Goal: Task Accomplishment & Management: Manage account settings

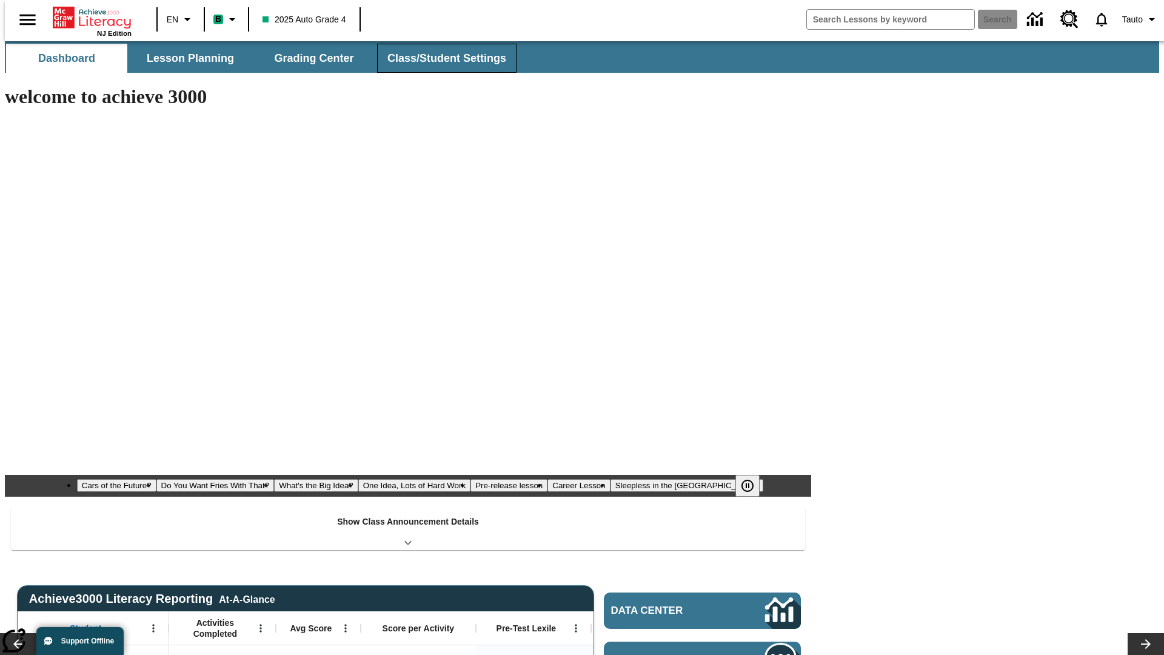
click at [440, 58] on button "Class/Student Settings" at bounding box center [446, 58] width 139 height 29
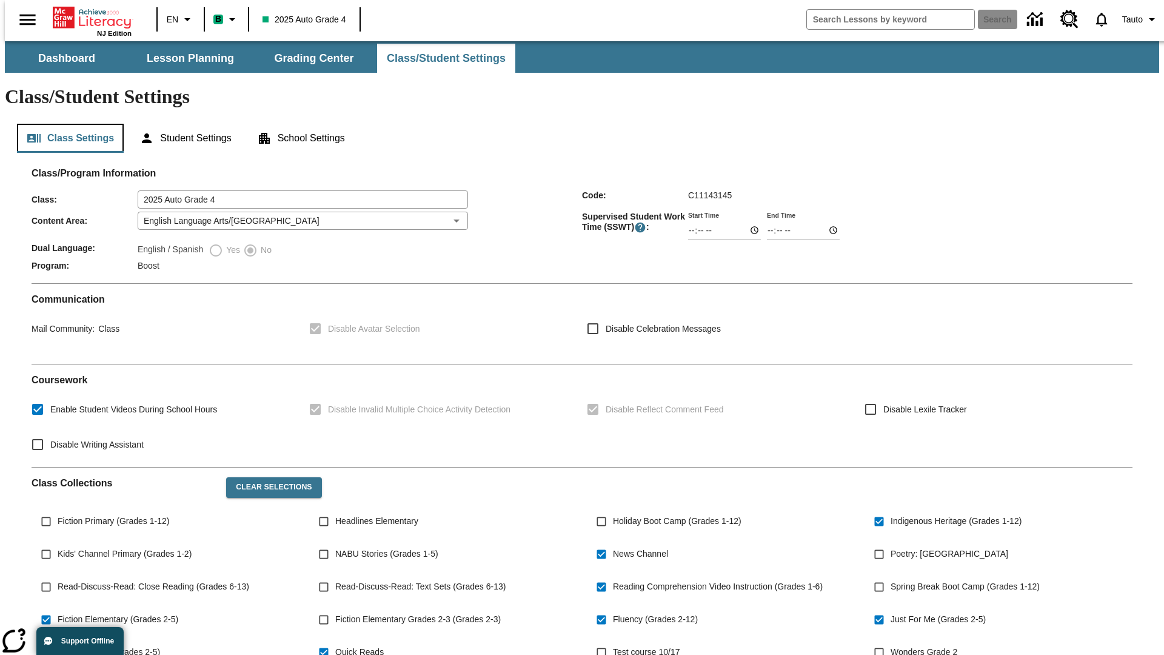
click at [65, 124] on button "Class Settings" at bounding box center [70, 138] width 107 height 29
type input "02:38"
type input "03:38"
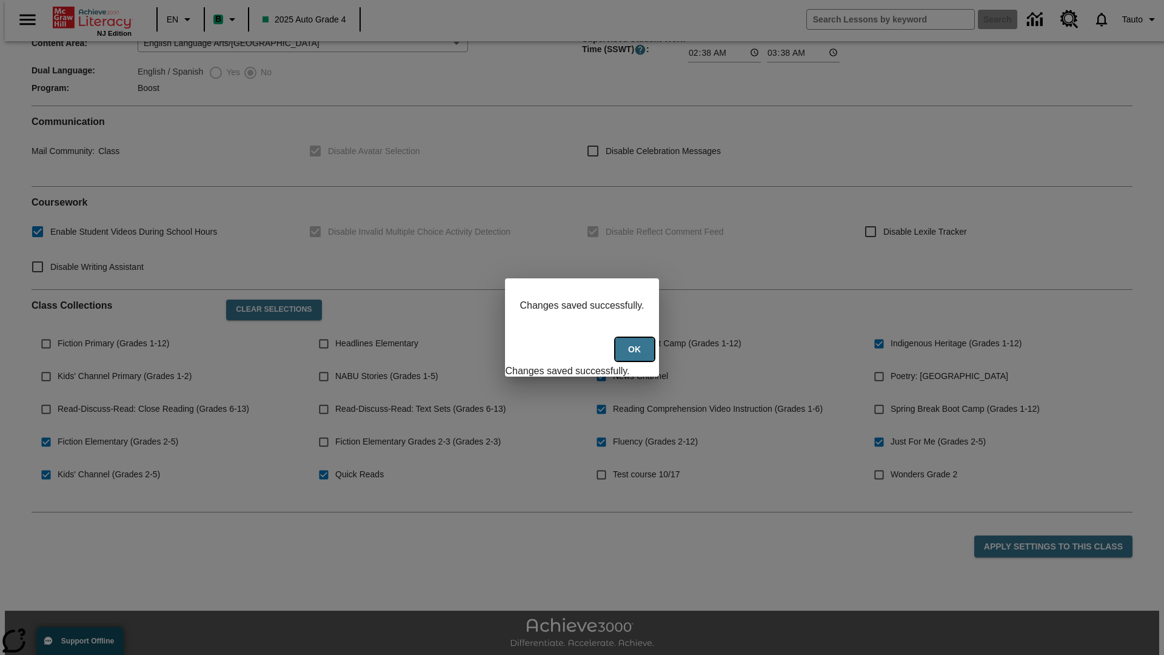
click at [636, 356] on button "Ok" at bounding box center [634, 350] width 39 height 24
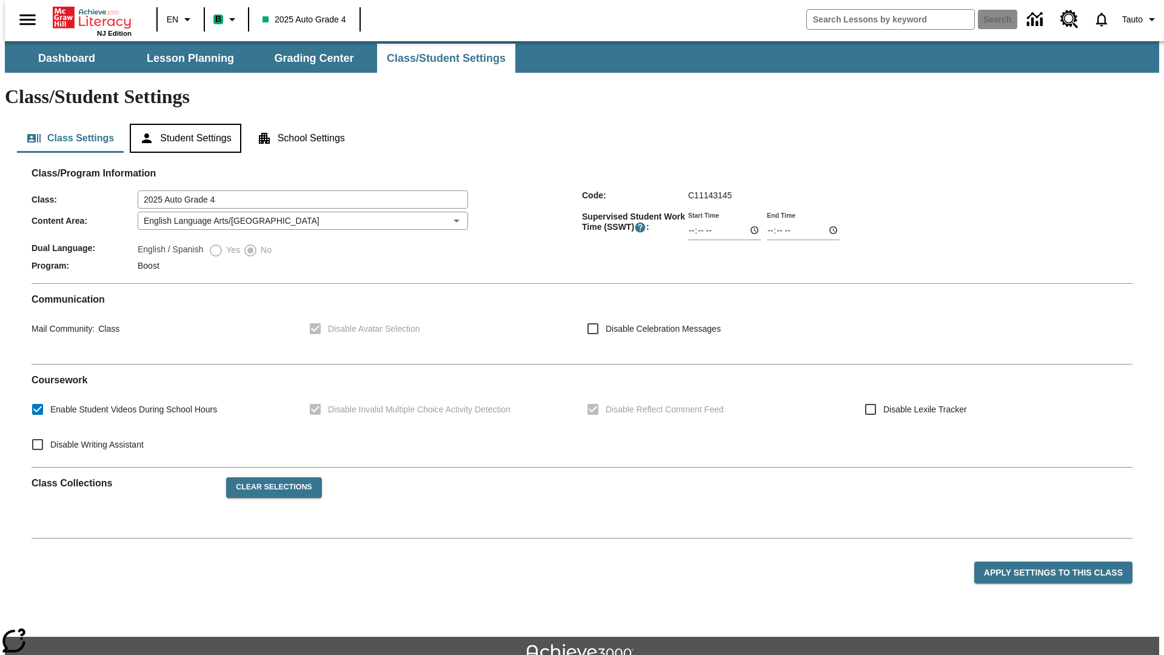
click at [182, 124] on button "Student Settings" at bounding box center [185, 138] width 111 height 29
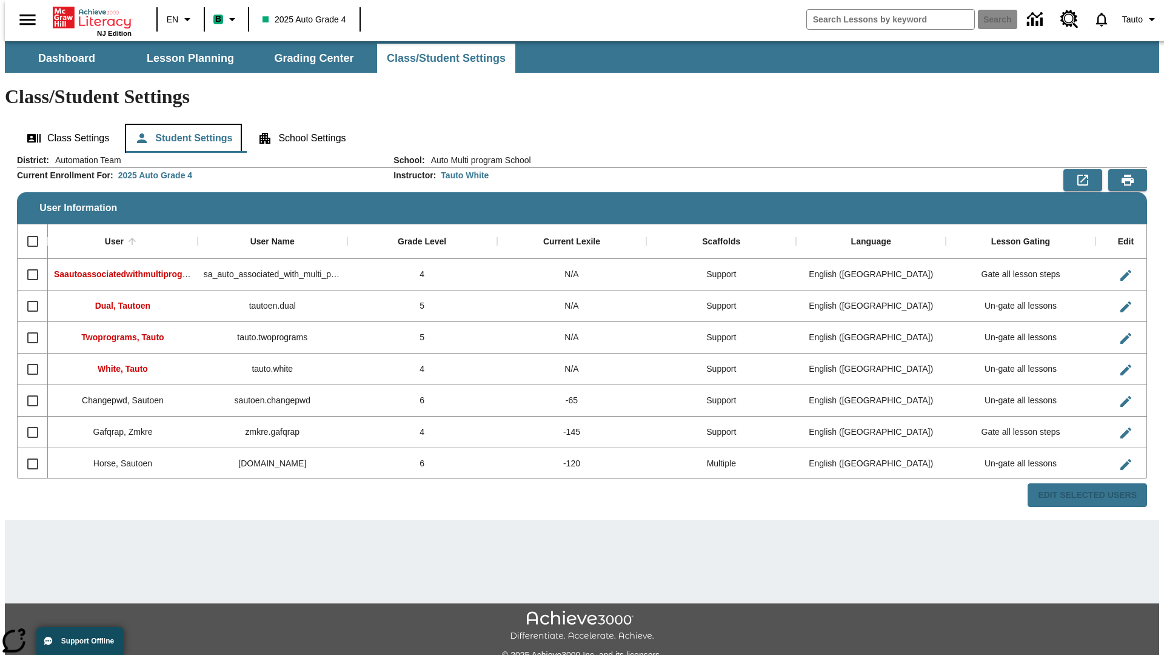
scroll to position [27, 0]
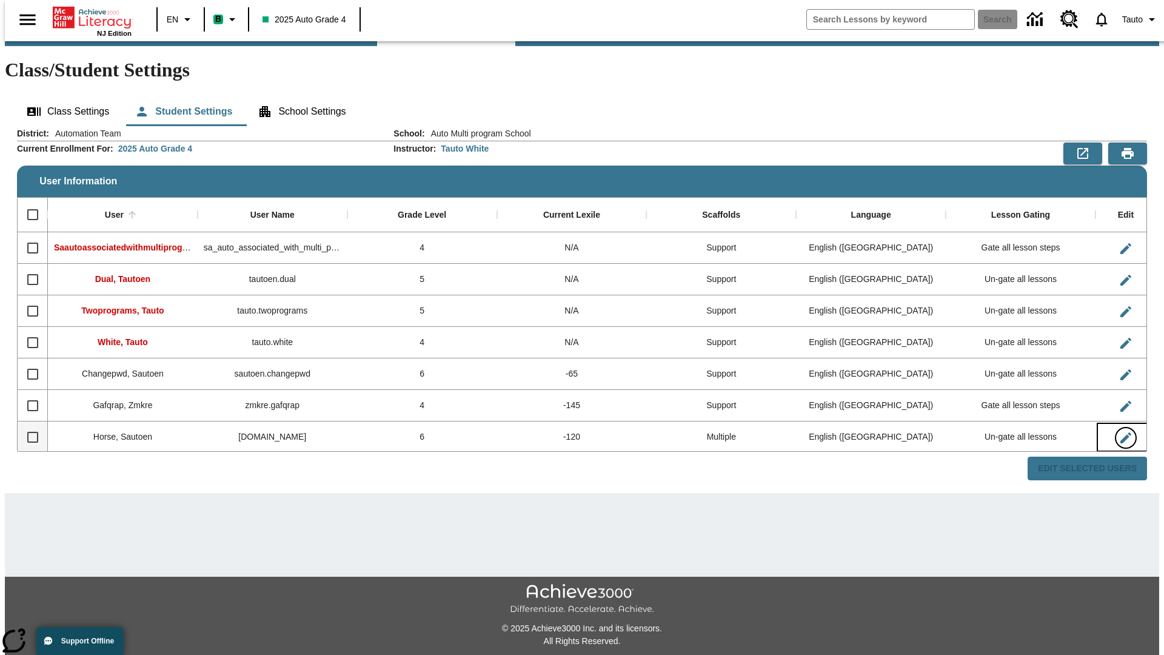
click at [1120, 432] on icon "Edit User" at bounding box center [1125, 437] width 11 height 11
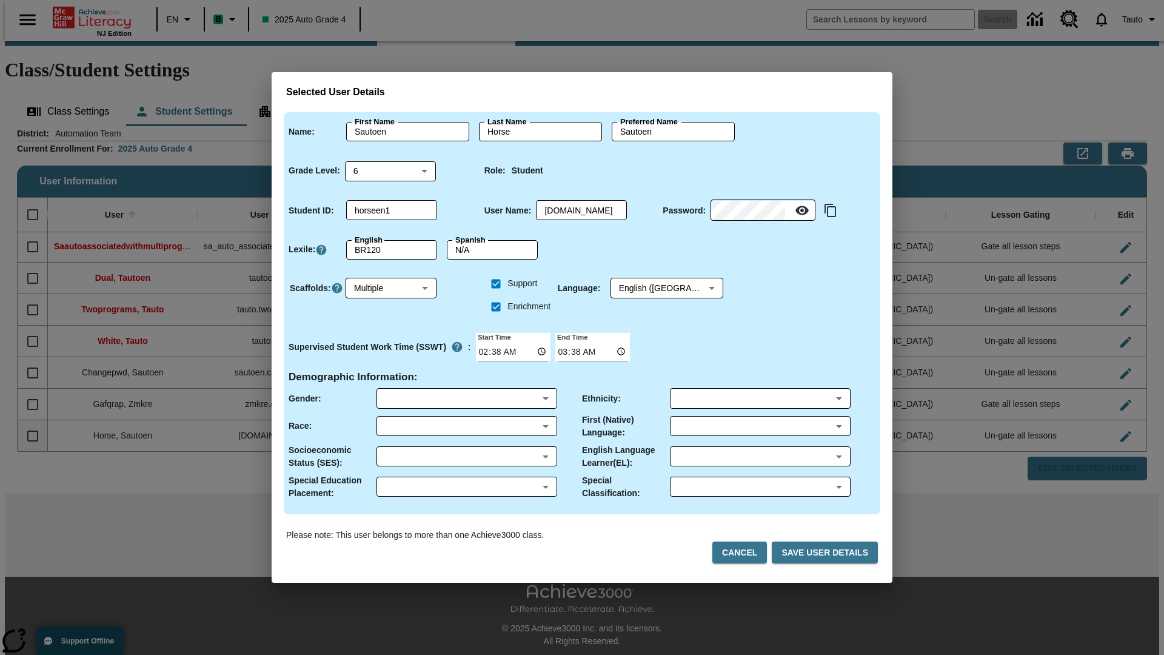
scroll to position [1, 0]
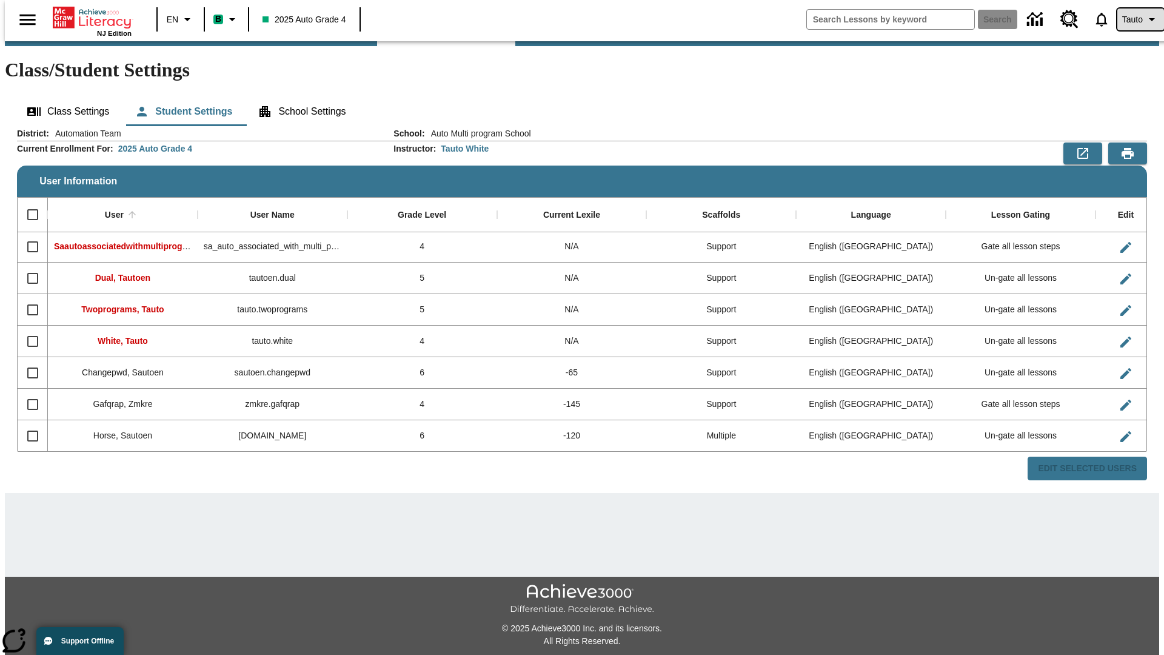
click at [1134, 19] on span "Tauto" at bounding box center [1132, 19] width 21 height 13
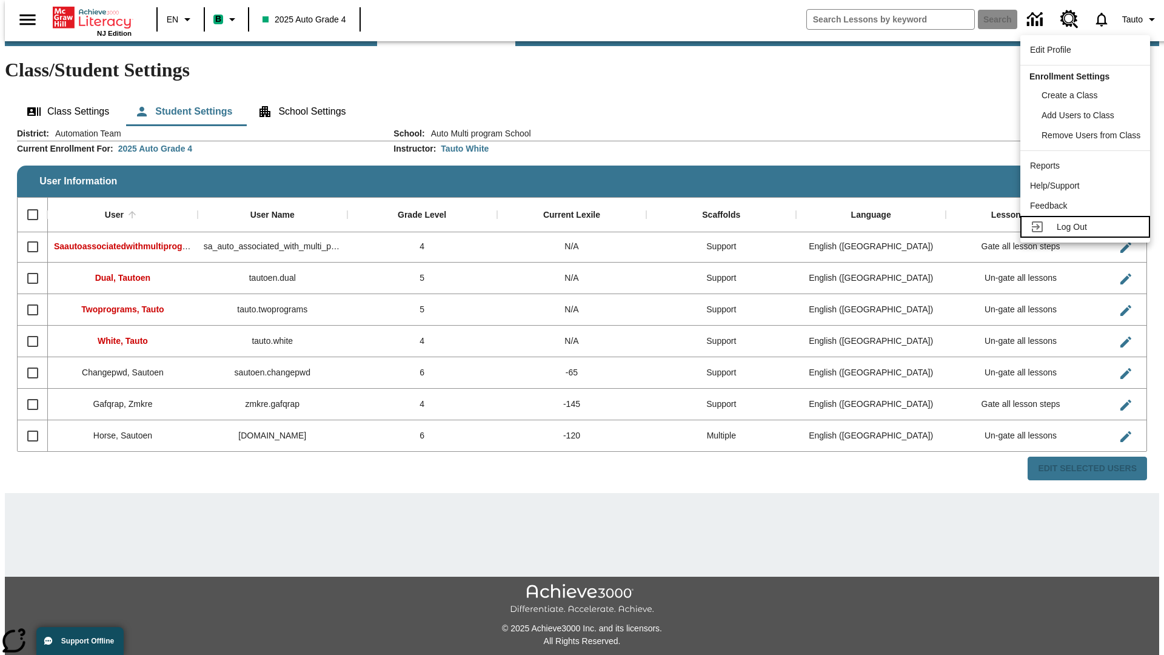
click at [1087, 227] on span "Log Out" at bounding box center [1071, 227] width 30 height 10
